Goal: Task Accomplishment & Management: Use online tool/utility

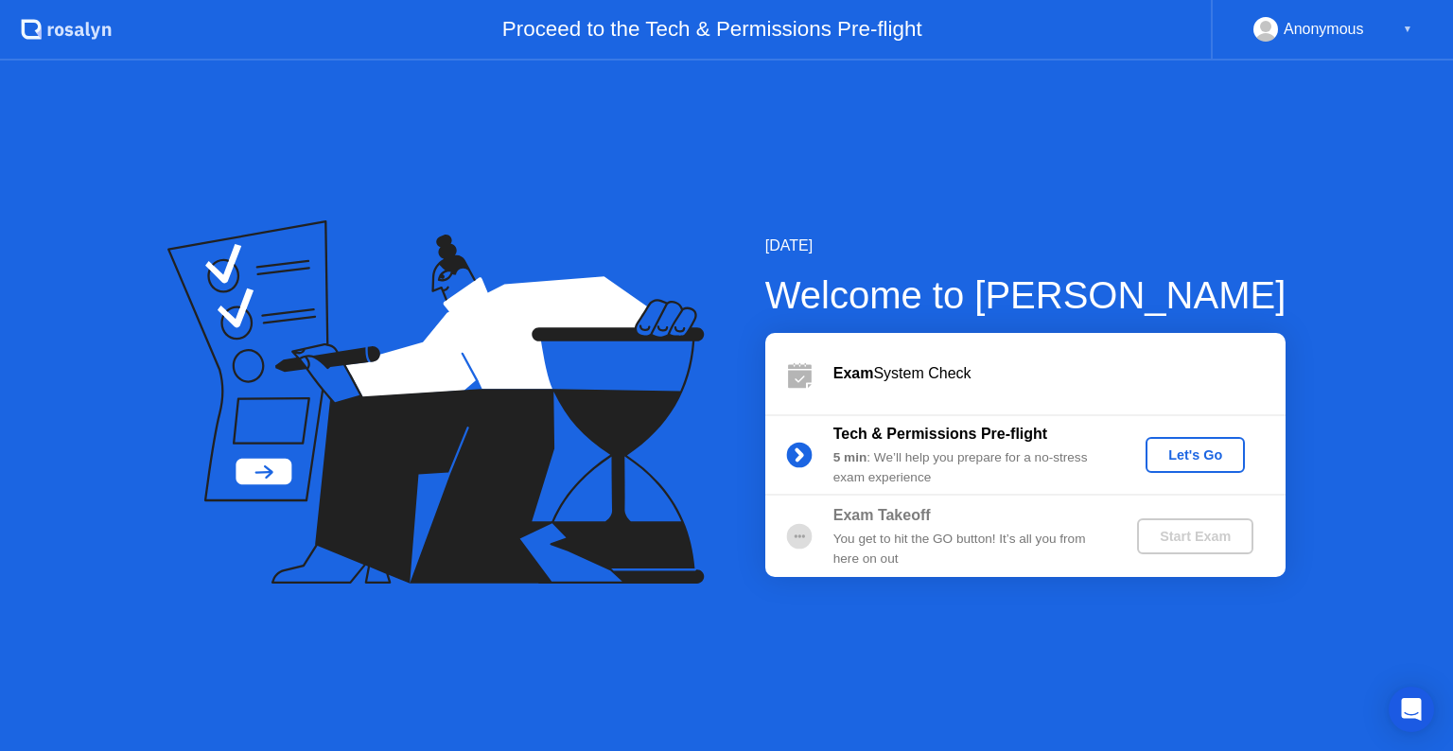
click at [1222, 458] on div "Let's Go" at bounding box center [1195, 454] width 84 height 15
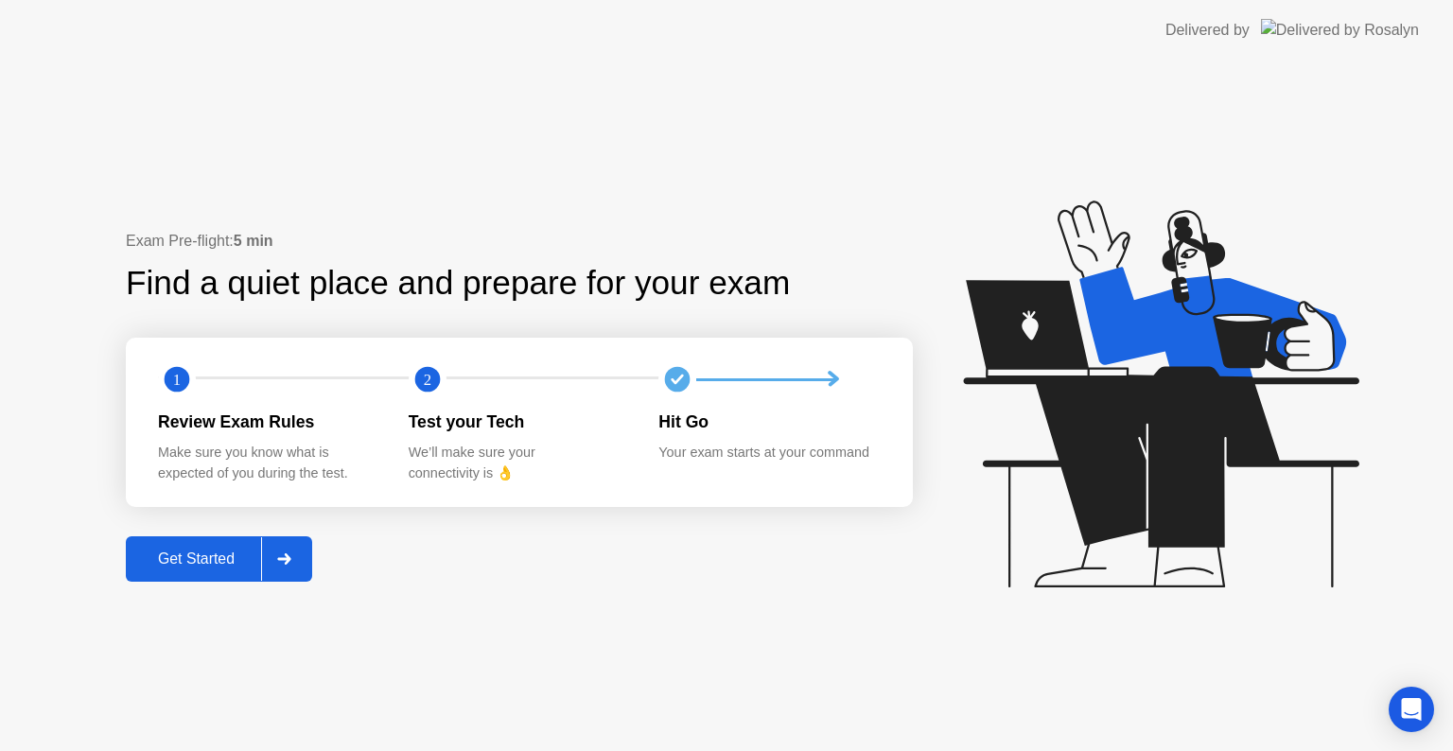
click at [288, 556] on icon at bounding box center [284, 558] width 14 height 11
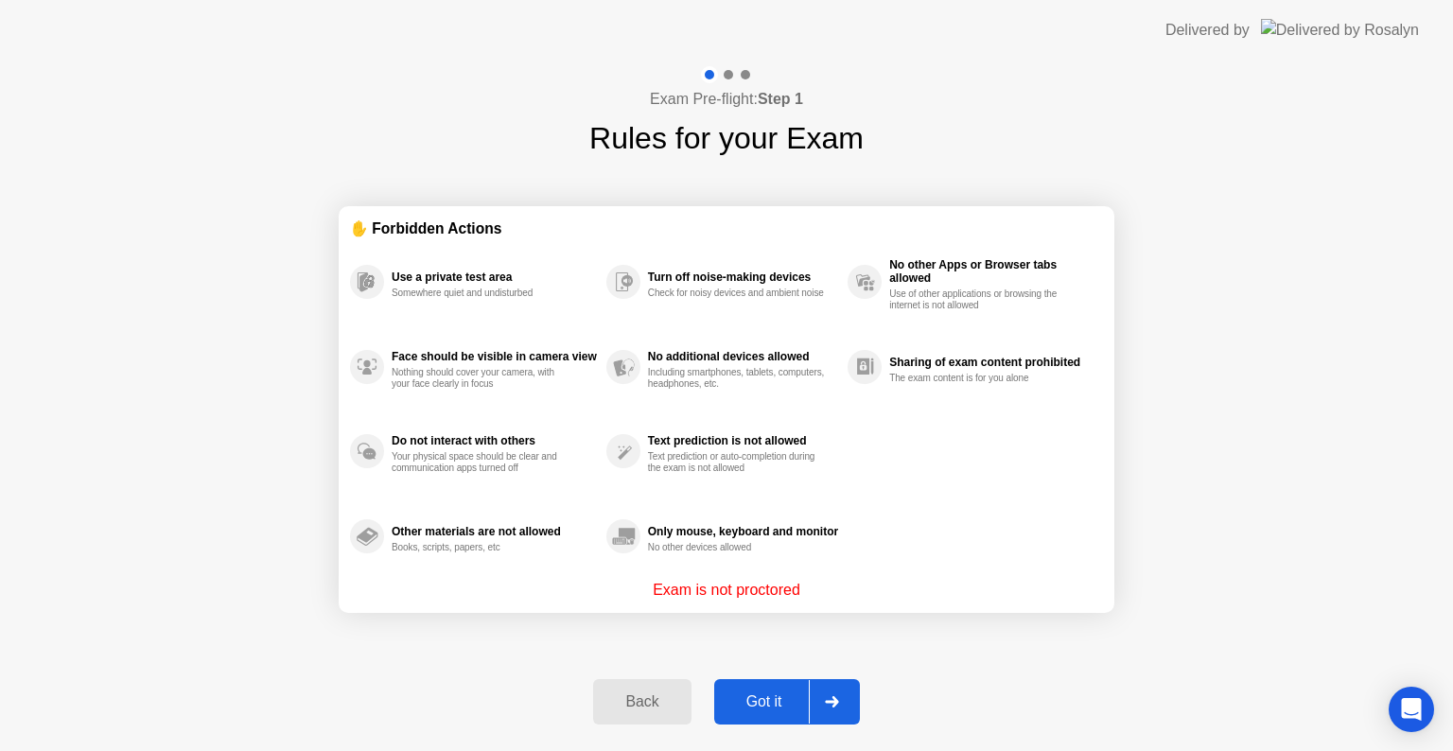
click at [854, 699] on div at bounding box center [831, 702] width 45 height 44
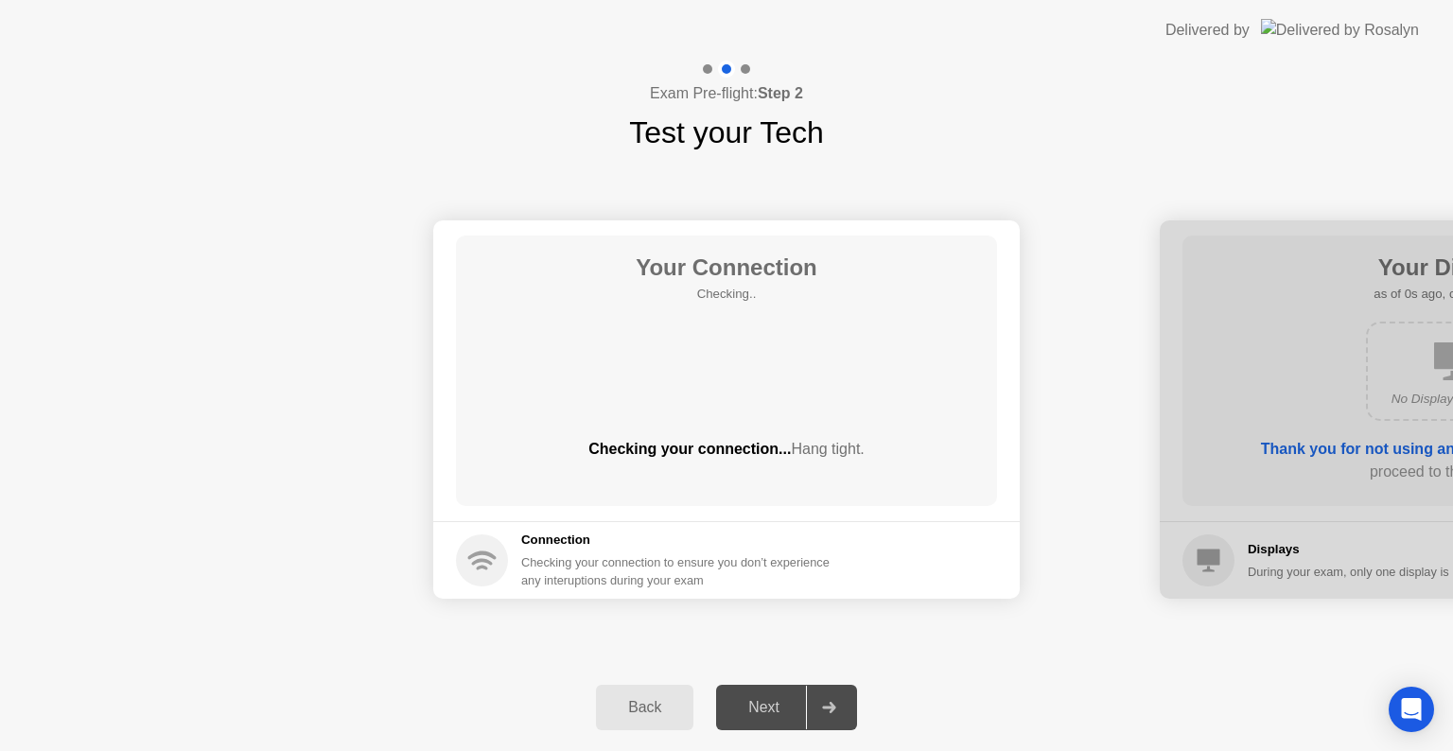
click at [843, 704] on div at bounding box center [828, 708] width 45 height 44
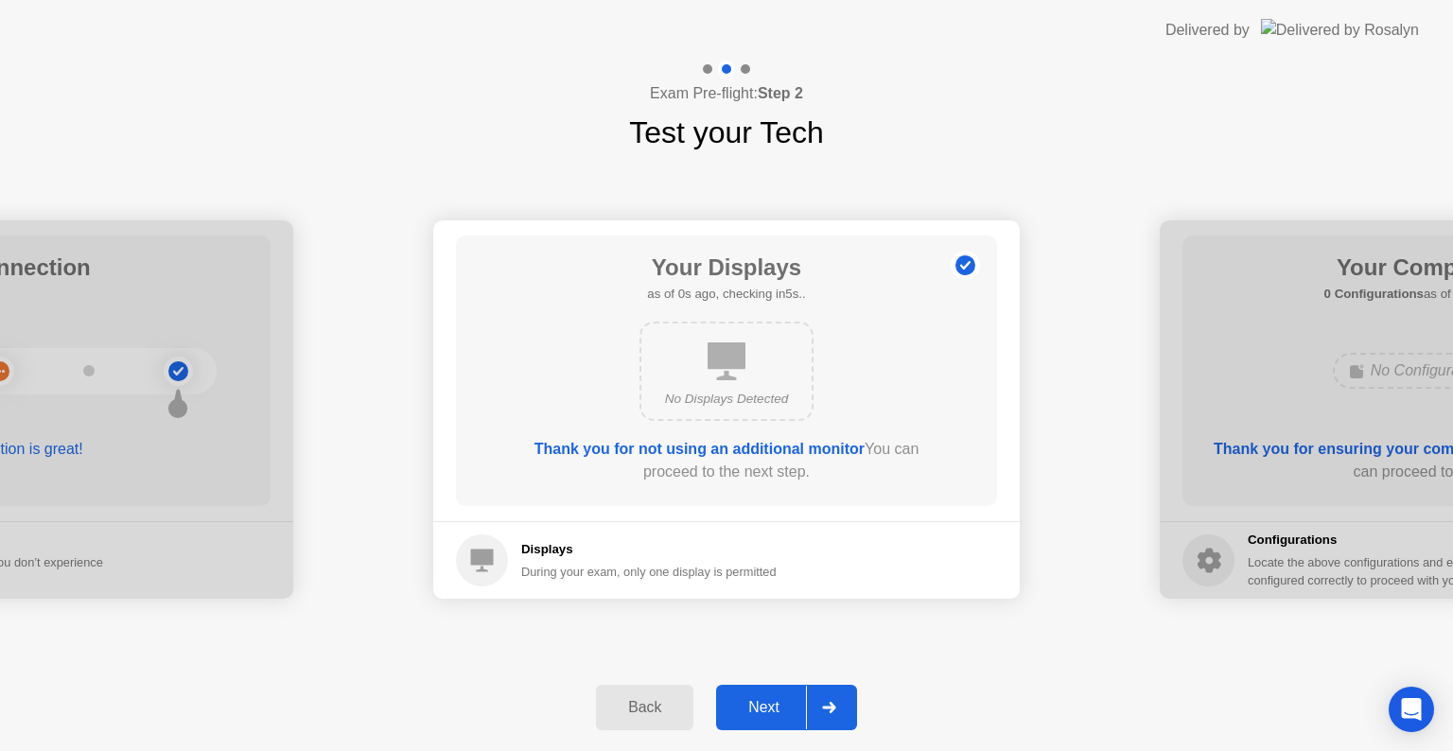
drag, startPoint x: 845, startPoint y: 708, endPoint x: 923, endPoint y: 702, distance: 78.7
click at [844, 708] on div at bounding box center [828, 708] width 45 height 44
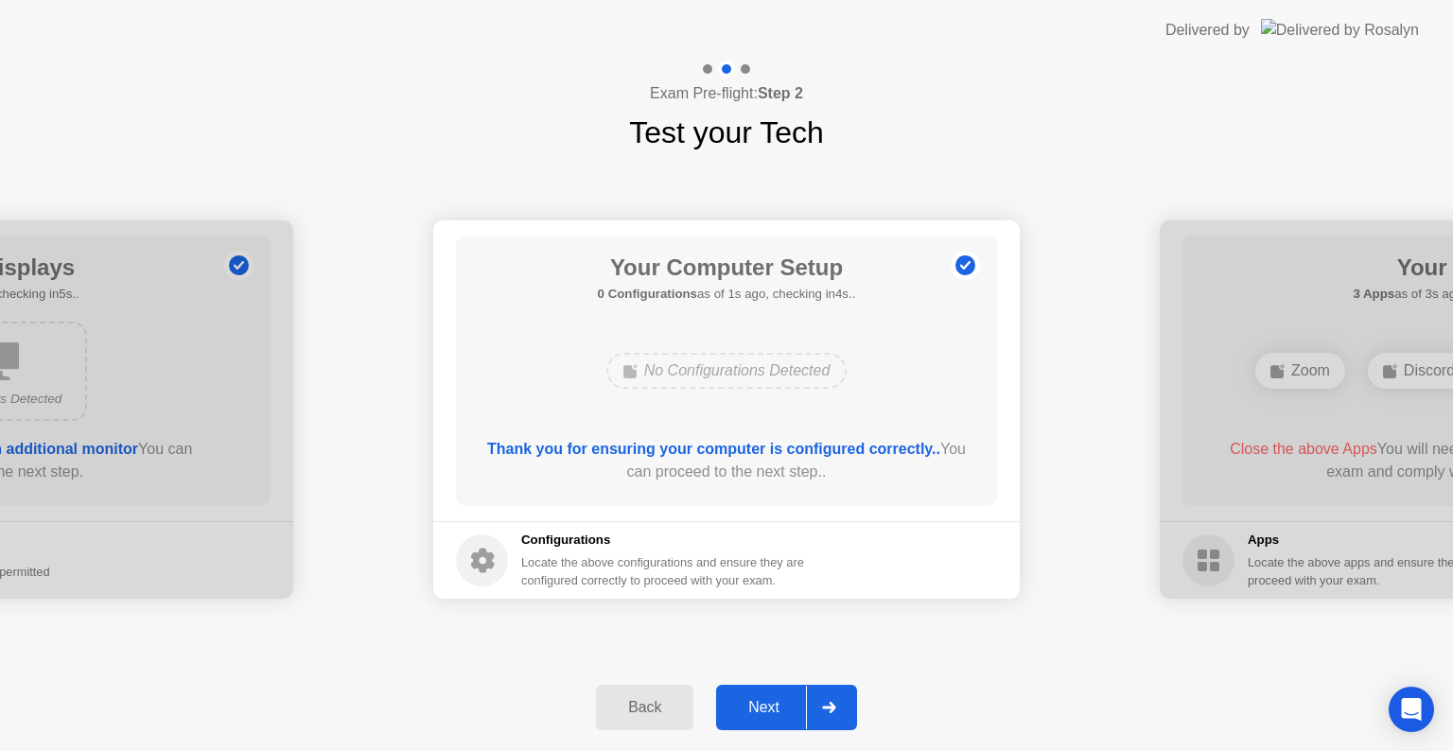
click at [835, 707] on icon at bounding box center [828, 707] width 13 height 11
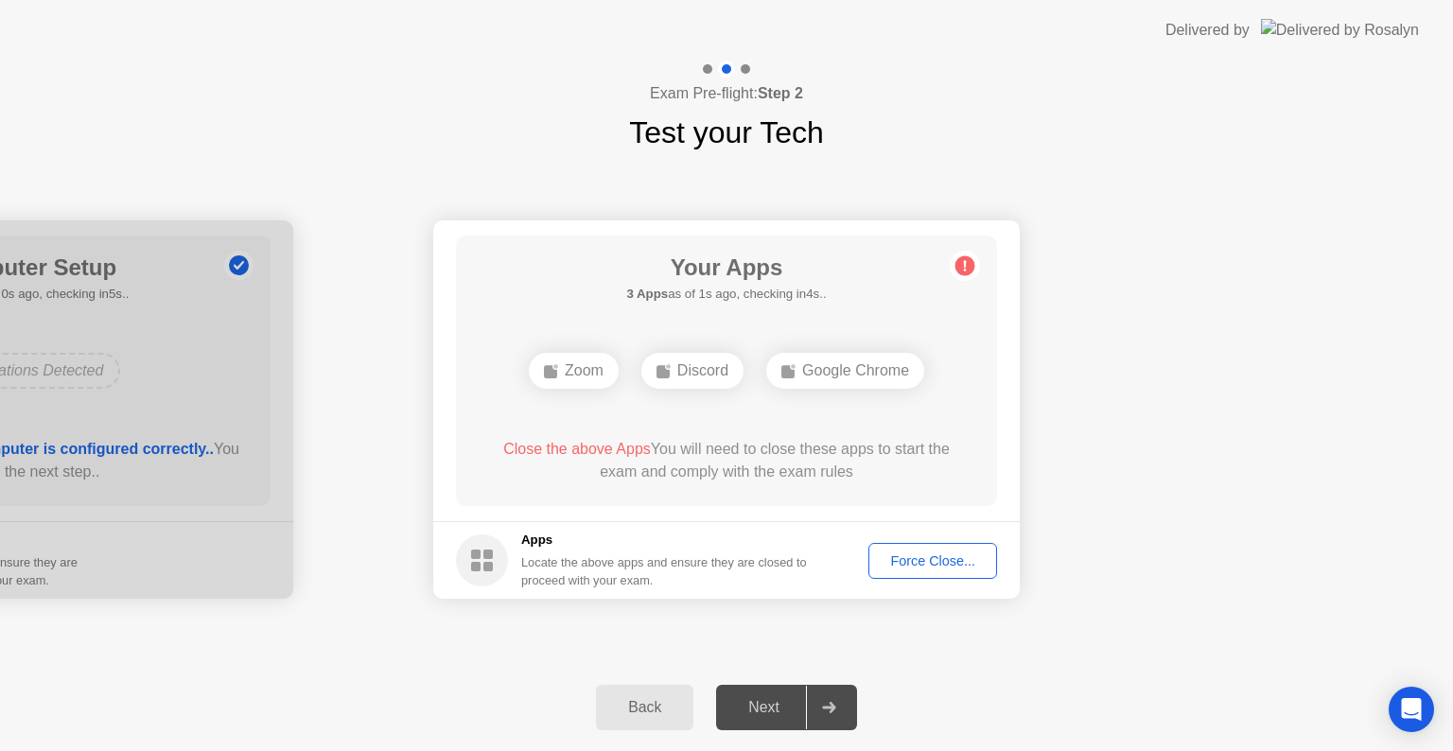
click at [955, 560] on div "Force Close..." at bounding box center [932, 560] width 115 height 15
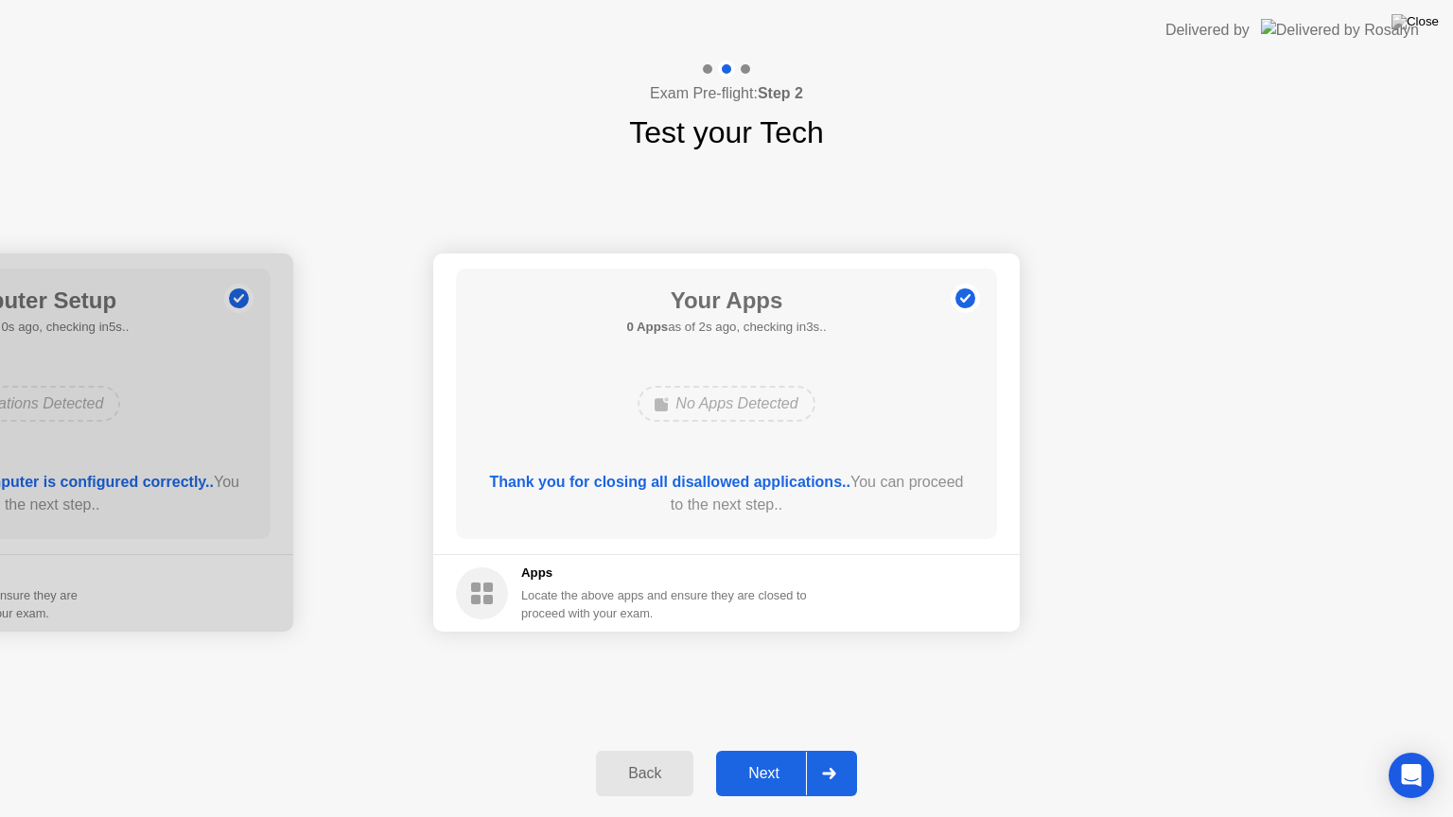
click at [825, 750] on div at bounding box center [828, 774] width 45 height 44
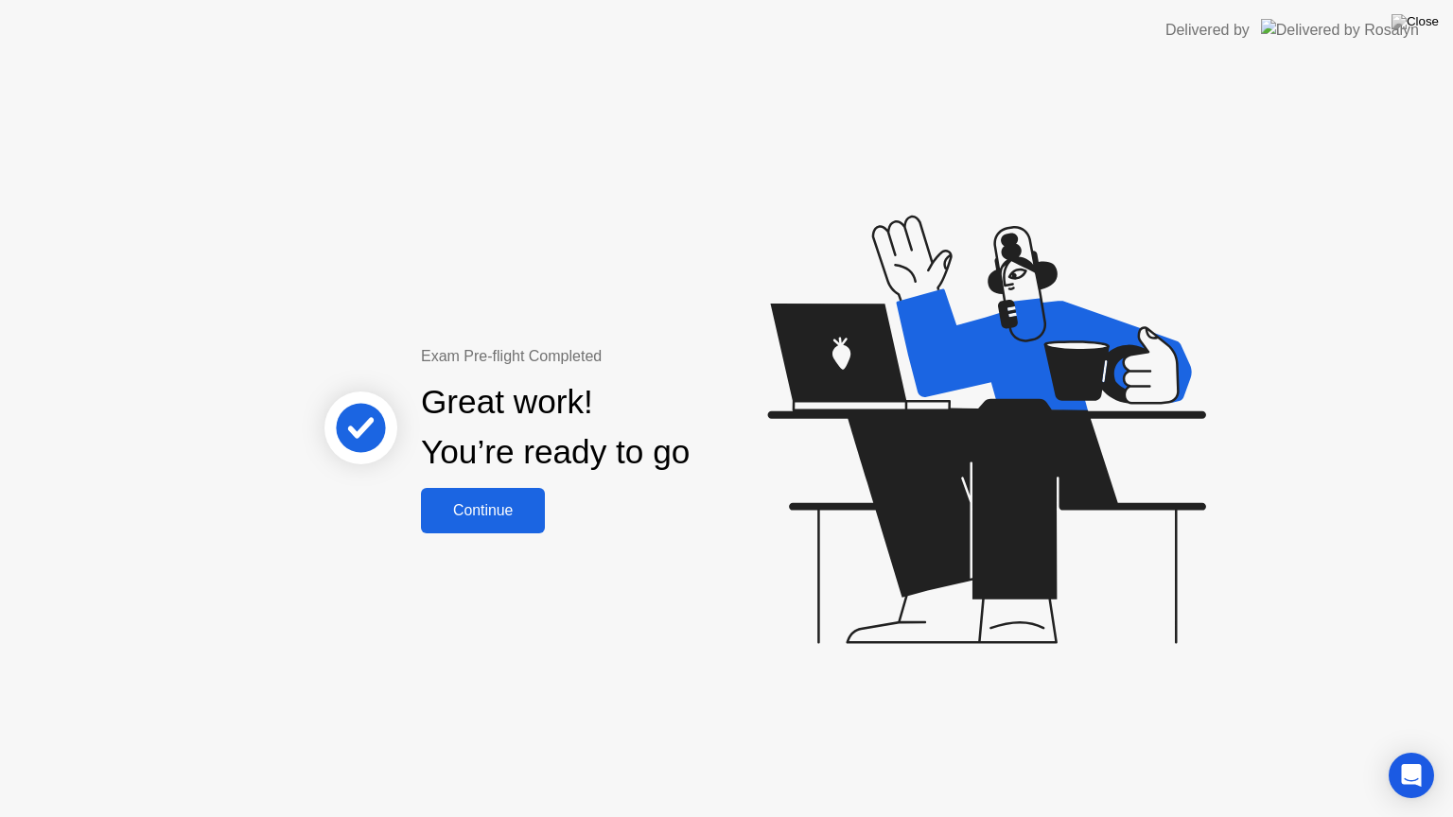
click at [514, 515] on div "Continue" at bounding box center [483, 510] width 113 height 17
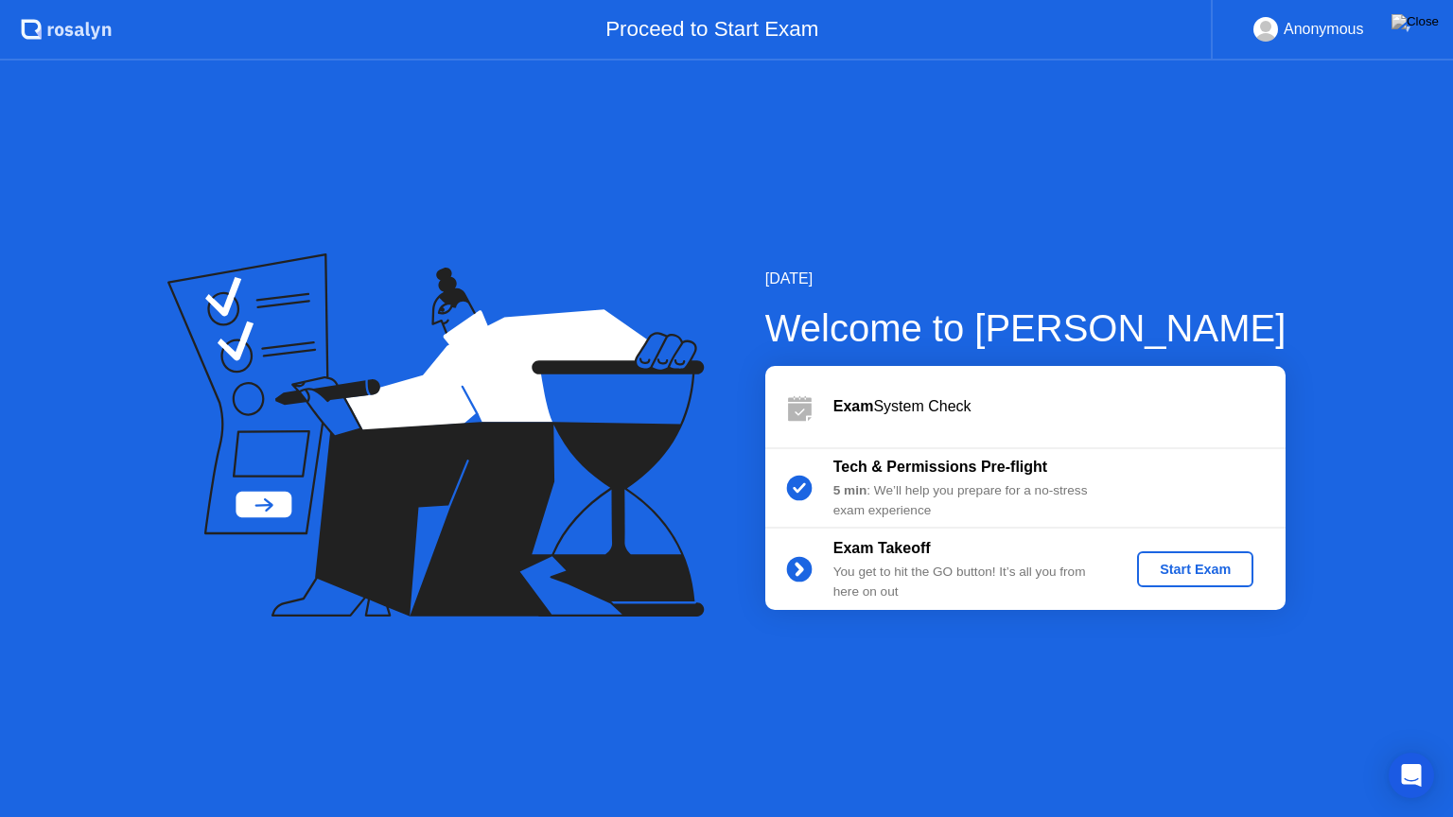
click at [1153, 575] on div "Start Exam" at bounding box center [1195, 569] width 101 height 15
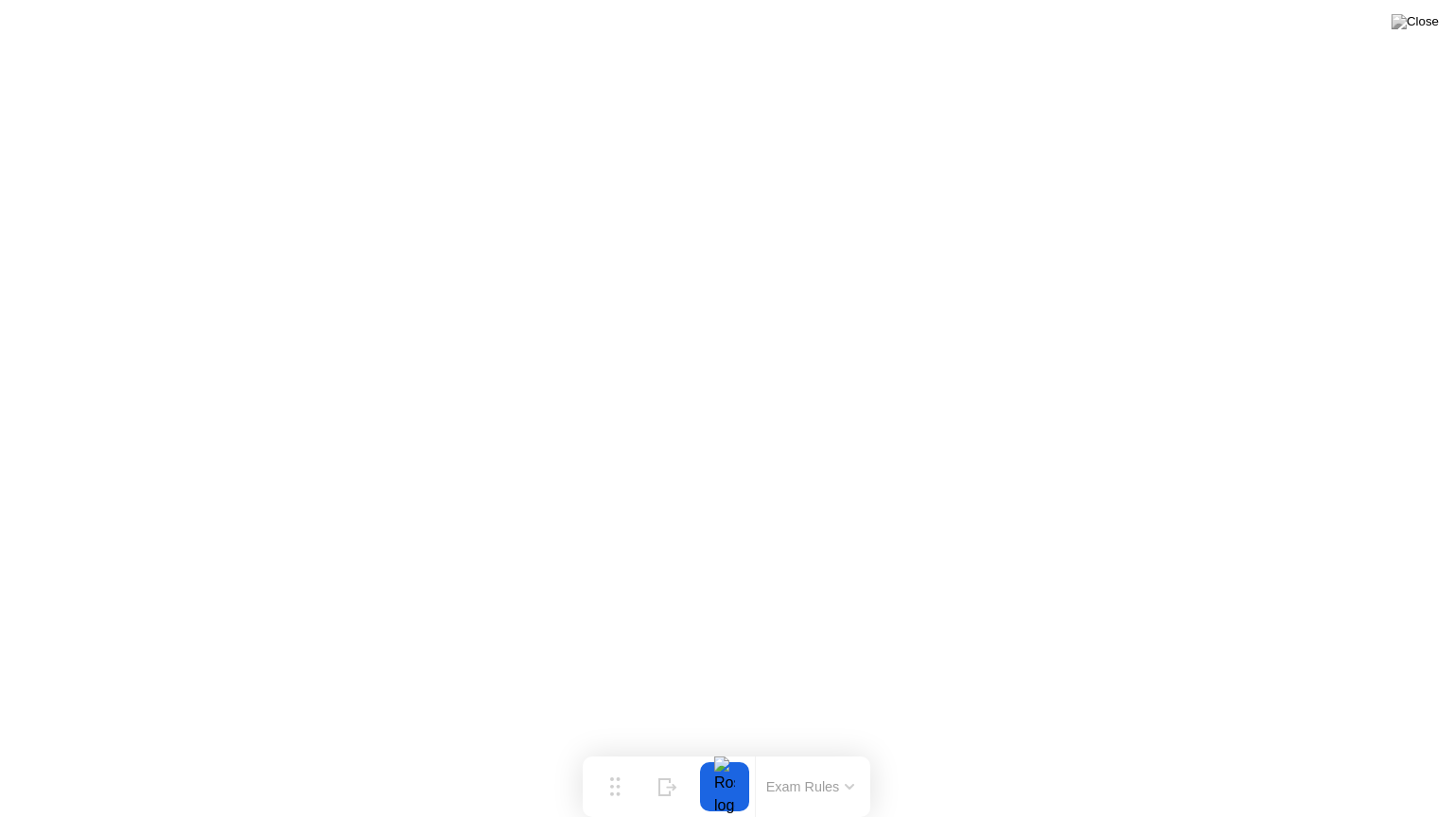
click at [828, 750] on button "Exam Rules" at bounding box center [811, 787] width 100 height 17
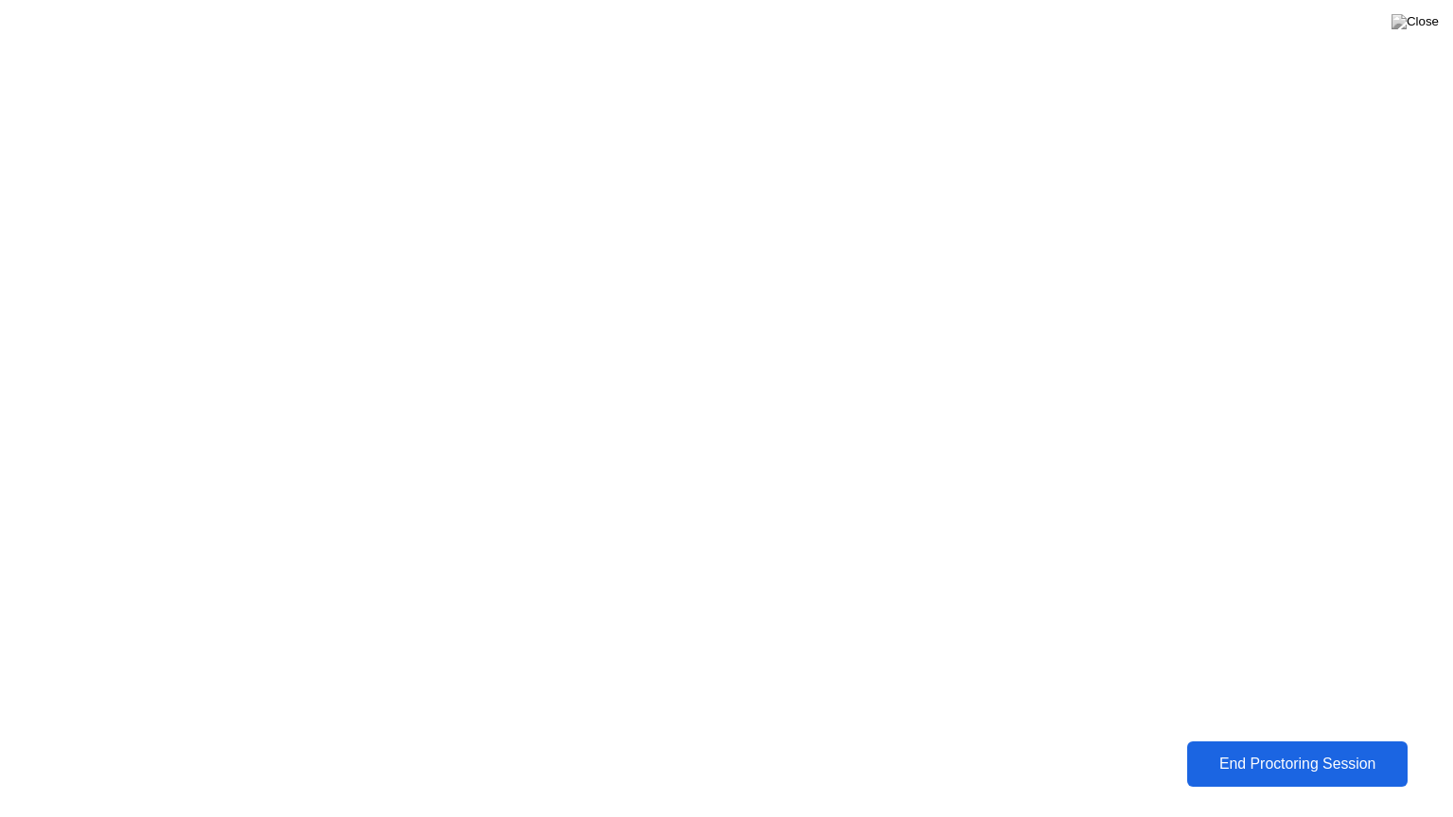
click at [1293, 750] on div "End Proctoring Session" at bounding box center [1297, 764] width 209 height 17
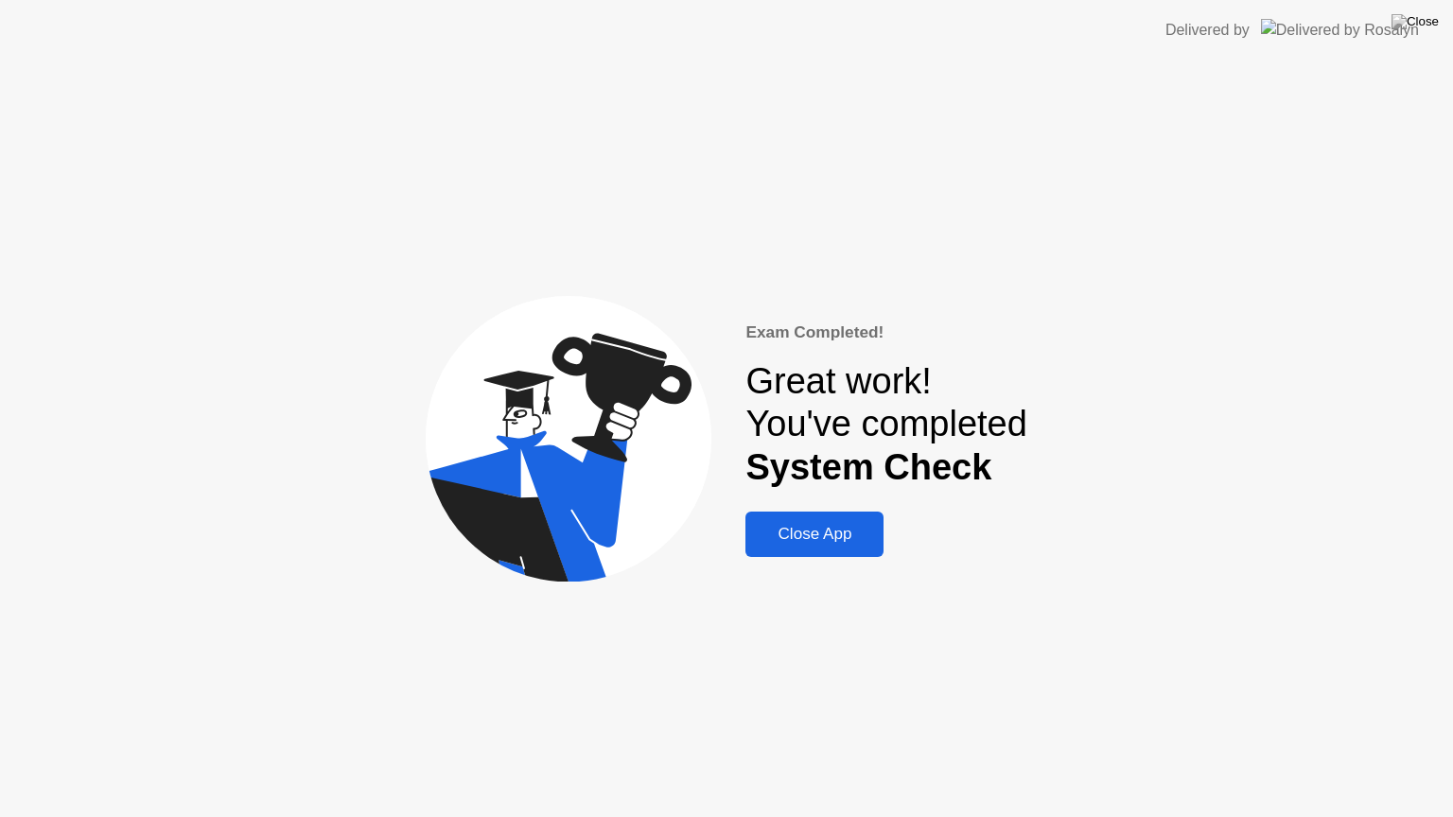
click at [836, 537] on div "Close App" at bounding box center [814, 534] width 127 height 19
